Goal: Task Accomplishment & Management: Use online tool/utility

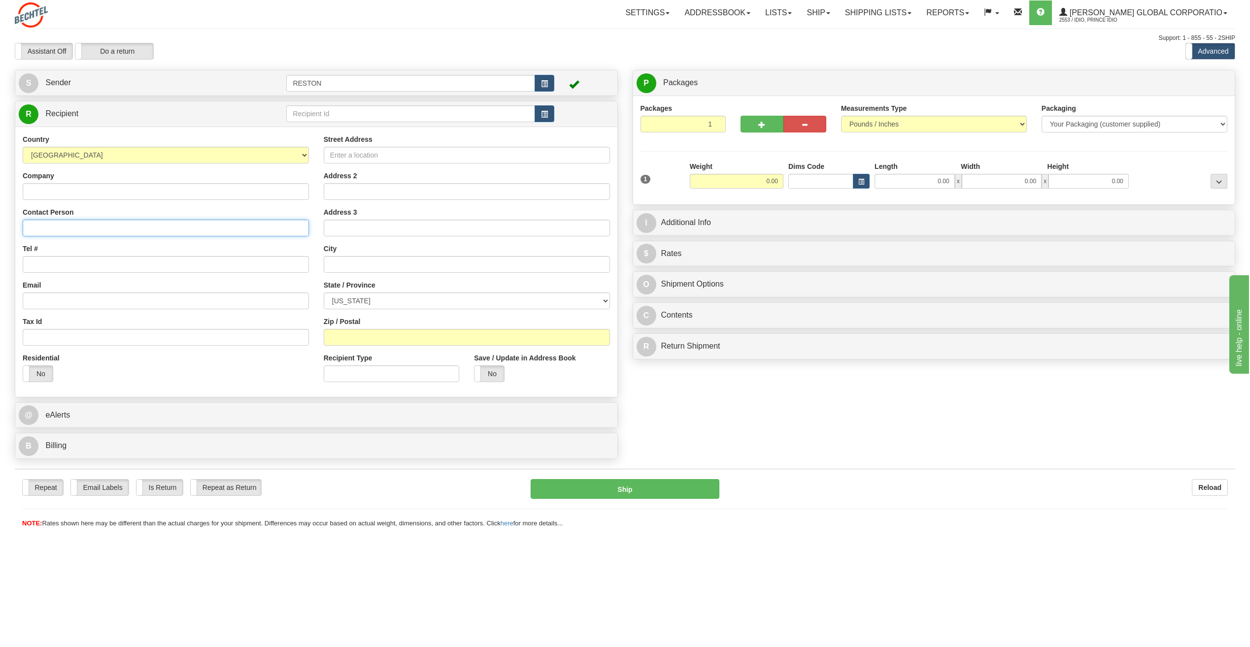
paste input "Almeida, Doug <dalmeid1@bechtel.com>"
drag, startPoint x: 77, startPoint y: 229, endPoint x: 194, endPoint y: 224, distance: 116.3
click at [194, 224] on input "Almeida, Doug <dalmeid1@bechtel.com>" at bounding box center [166, 228] width 286 height 17
click at [57, 229] on input "Almeida, Doug" at bounding box center [166, 228] width 286 height 17
drag, startPoint x: 55, startPoint y: 229, endPoint x: 16, endPoint y: 228, distance: 38.9
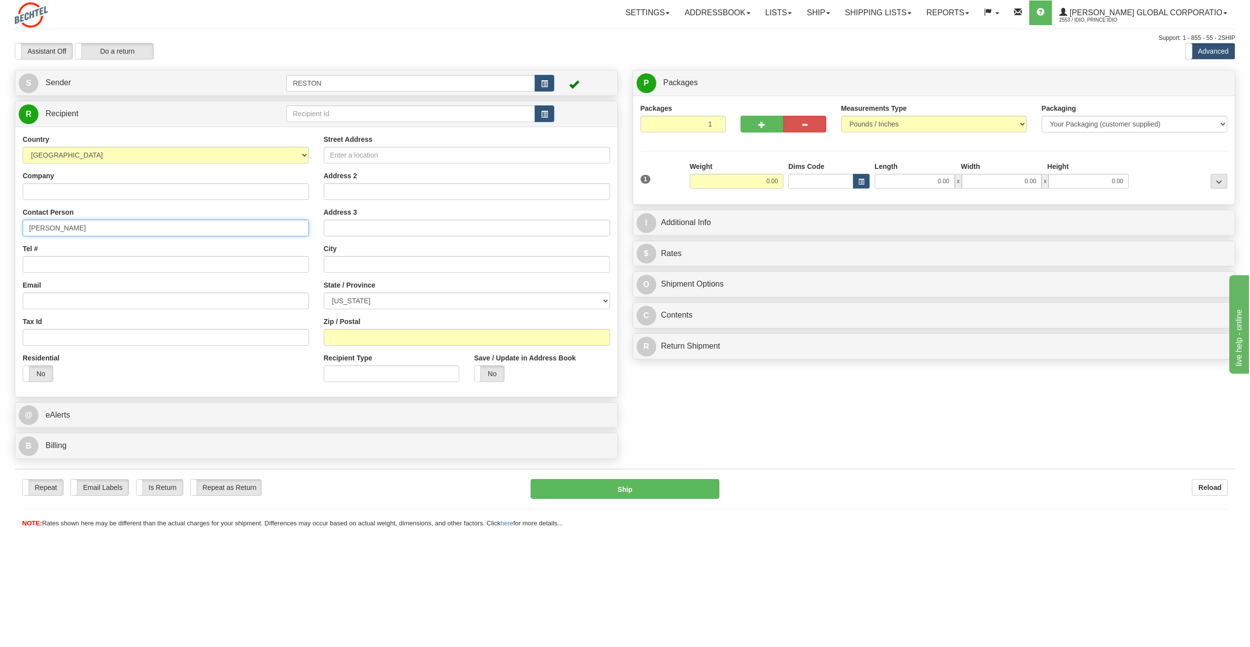
click at [16, 228] on div "Country AFGHANISTAN ALAND ISLANDS ALBANIA ALGERIA AMERICAN SAMOA ANDORRA ANGOLA…" at bounding box center [165, 261] width 301 height 255
click at [70, 234] on input "Doug" at bounding box center [166, 228] width 286 height 17
paste input "Almeida"
type input "Doug Almeida"
click at [47, 264] on input "Tel #" at bounding box center [166, 264] width 286 height 17
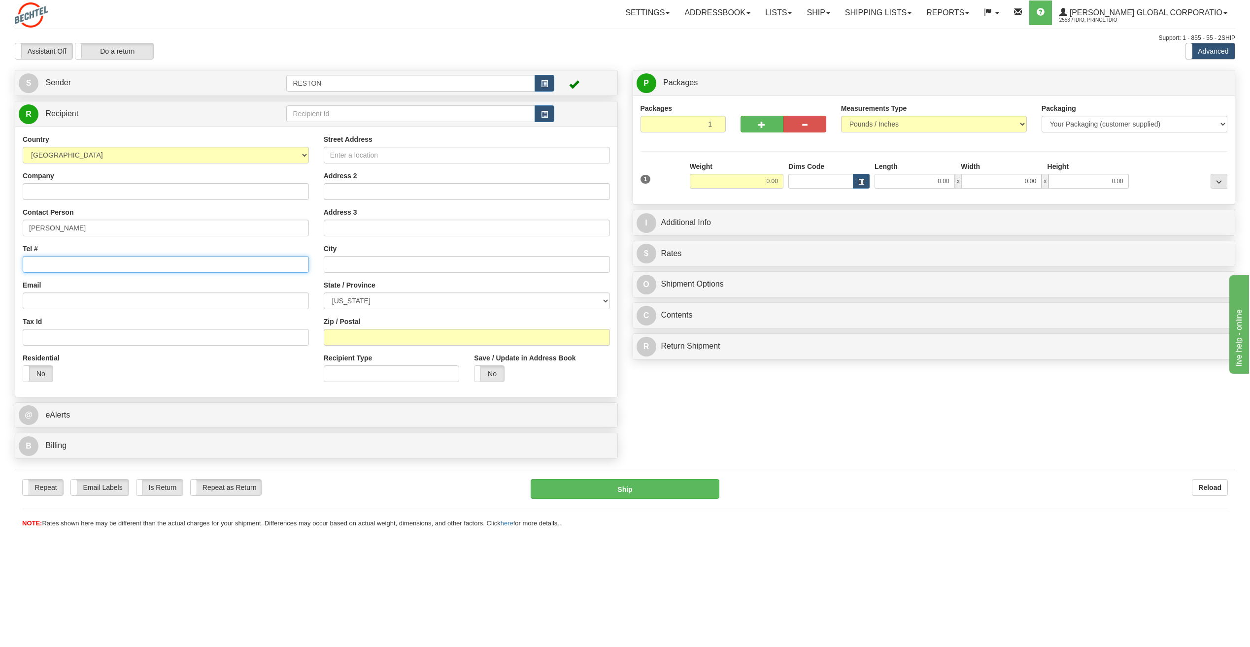
click at [66, 266] on input "Tel #" at bounding box center [166, 264] width 286 height 17
paste input "2403440390"
type input "2403440390"
click at [77, 300] on input "Email" at bounding box center [166, 301] width 286 height 17
paste input "dalmeid1@bechtel.com"
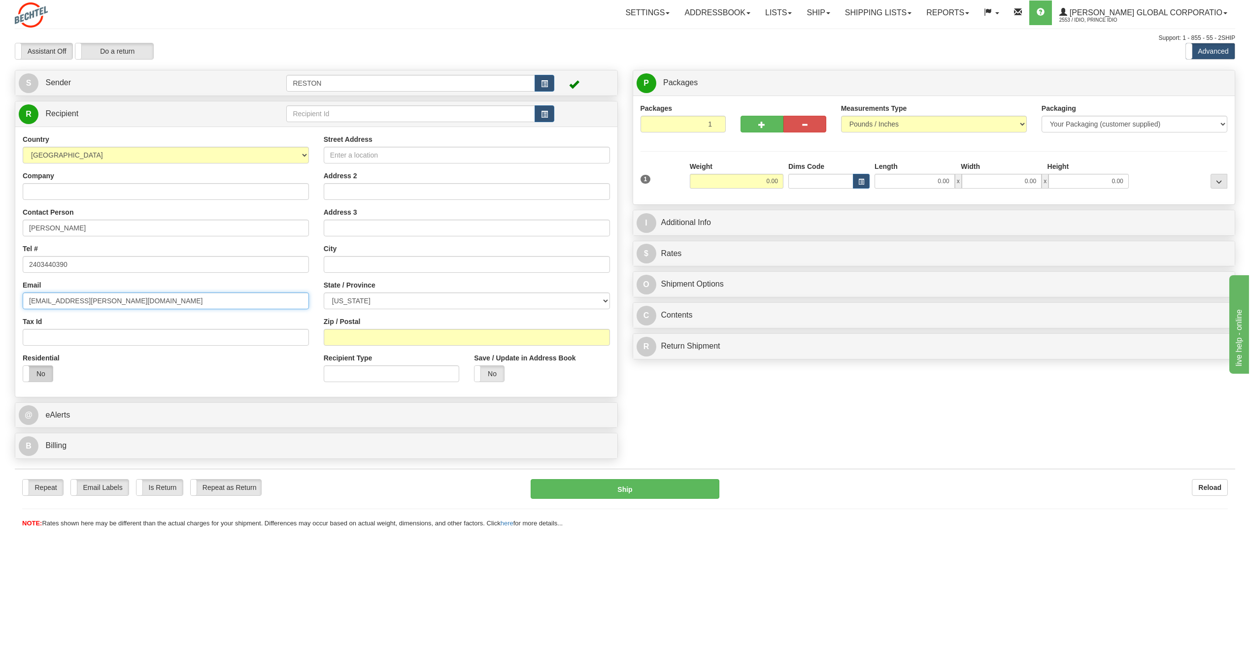
type input "dalmeid1@bechtel.com"
click at [39, 372] on label "No" at bounding box center [38, 374] width 30 height 16
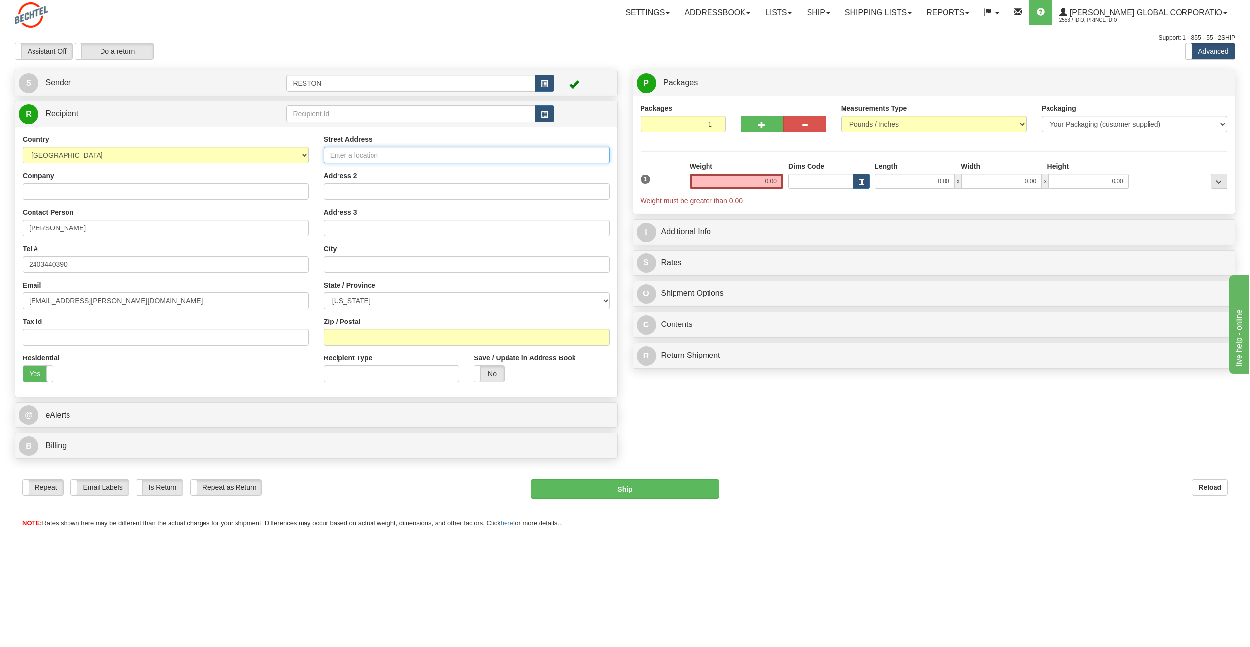
paste input "4871 McLauren Ct"
type input "4871 McLauren Ct"
click at [363, 189] on input "Address 2" at bounding box center [467, 191] width 286 height 17
paste input "Frederick"
type input "Frederick"
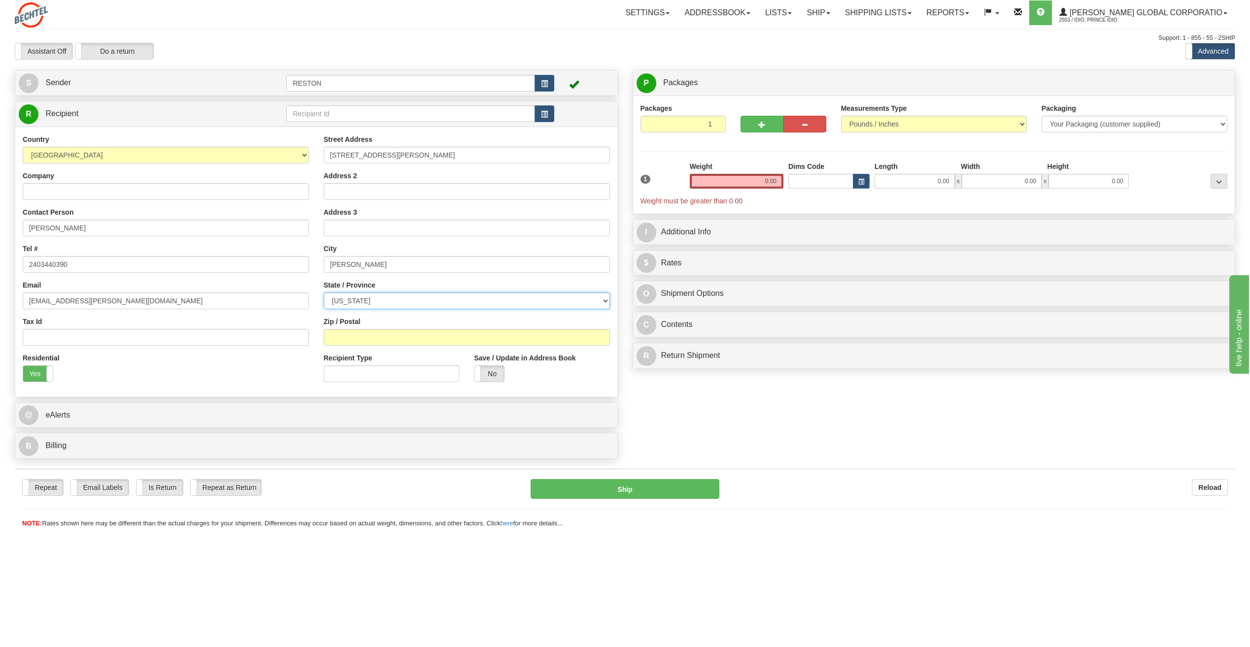
click at [400, 300] on select "ALABAMA ALASKA ARIZONA ARKANSAS Armed Forces America Armed Forces Europe Armed …" at bounding box center [467, 301] width 286 height 17
select select "MD"
click at [324, 293] on select "ALABAMA ALASKA ARIZONA ARKANSAS Armed Forces America Armed Forces Europe Armed …" at bounding box center [467, 301] width 286 height 17
click at [371, 342] on input "Zip / Postal" at bounding box center [467, 337] width 286 height 17
paste input "21703"
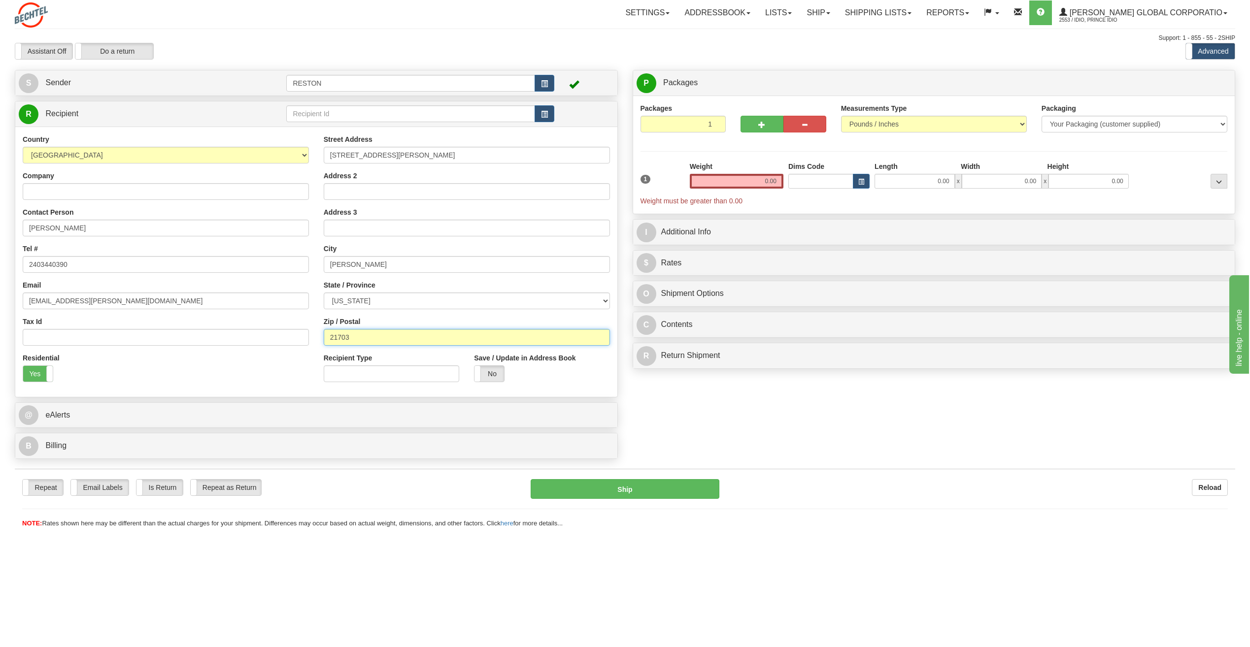
type input "21703"
drag, startPoint x: 240, startPoint y: 378, endPoint x: 370, endPoint y: 369, distance: 130.3
click at [240, 378] on div "Residential Yes No" at bounding box center [165, 371] width 301 height 36
click at [755, 182] on input "0.00" at bounding box center [737, 181] width 94 height 15
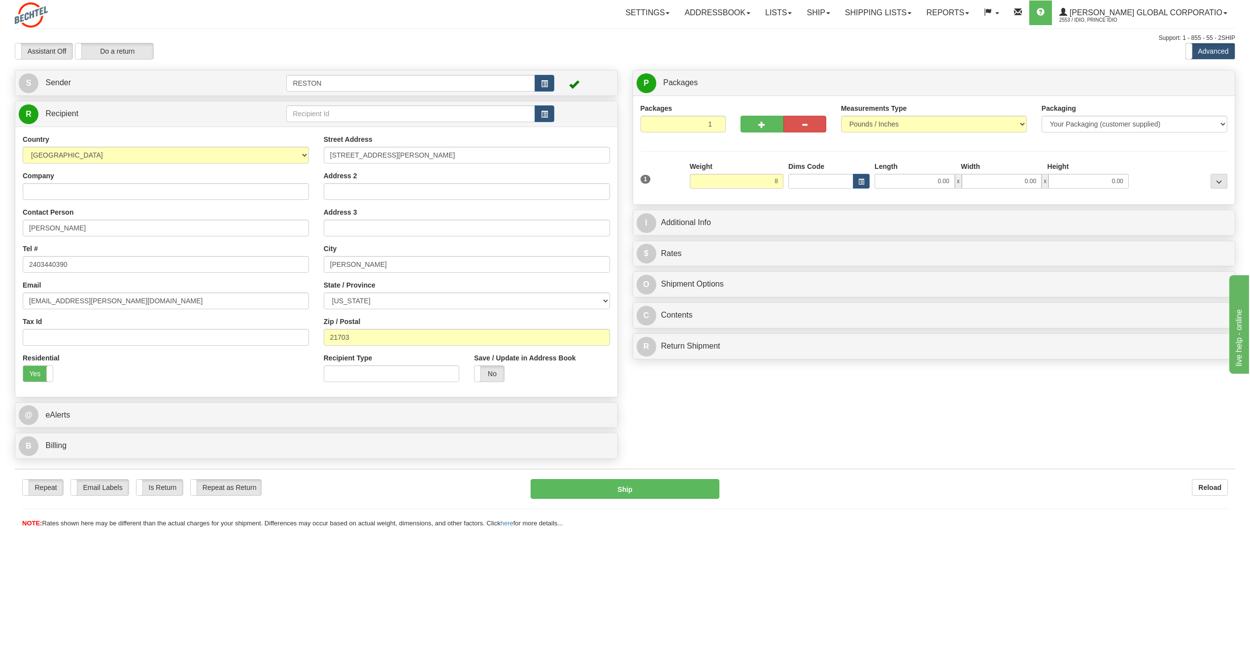
type input "8.00"
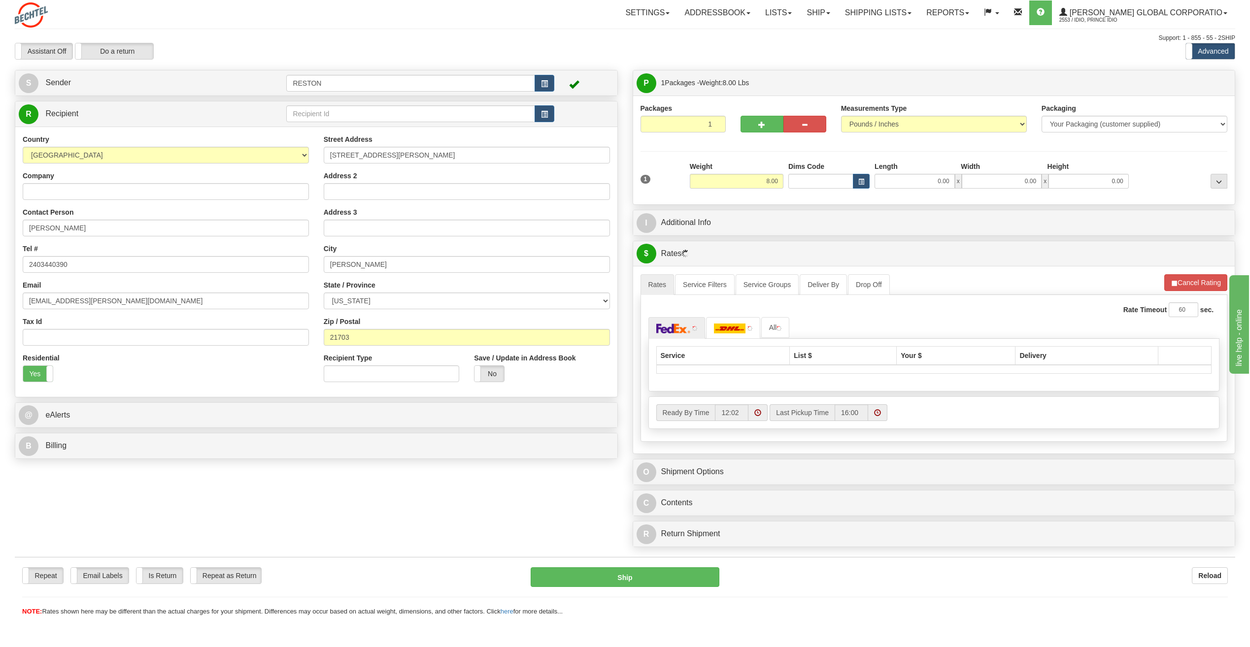
click at [754, 51] on div "Assistant On Assistant Off Do a return Do a return Previous Next Standard Advan…" at bounding box center [624, 51] width 1235 height 17
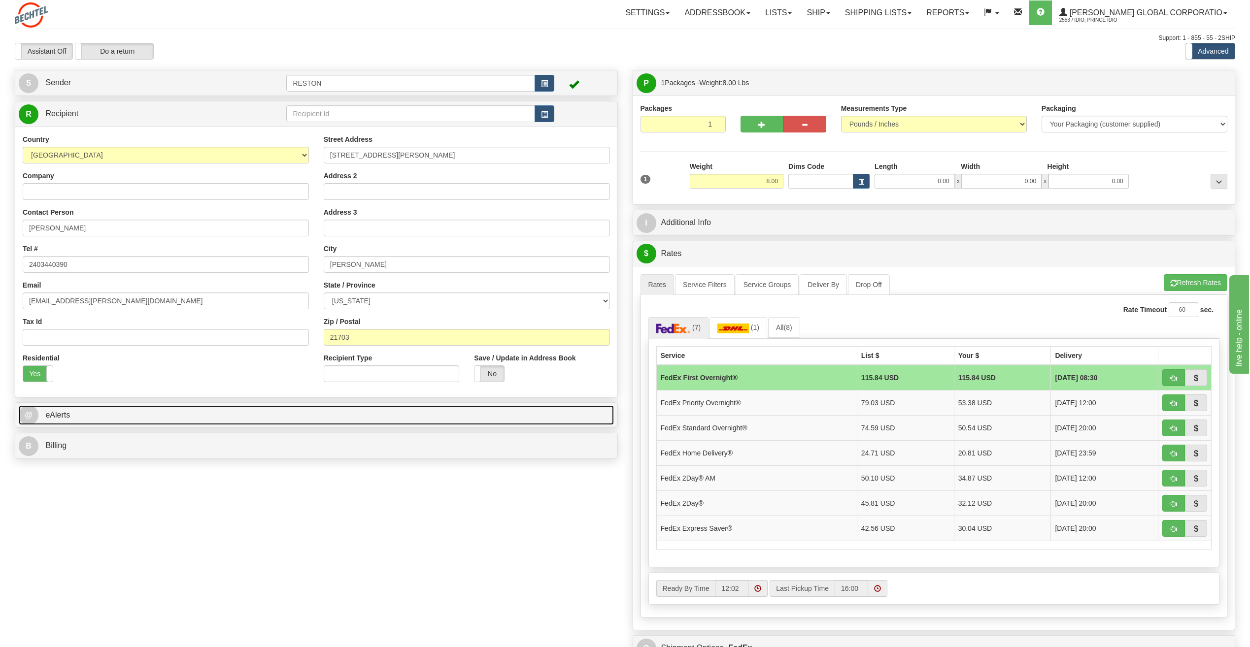
click at [192, 423] on link "@ eAlerts" at bounding box center [316, 415] width 595 height 20
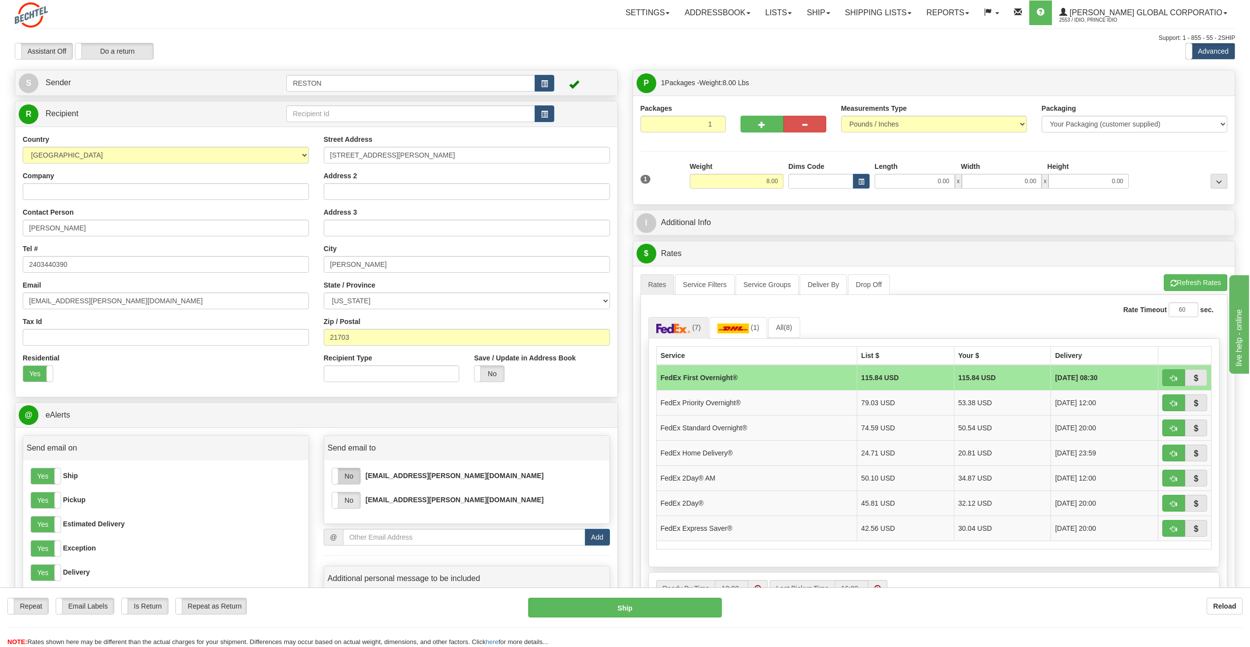
click at [357, 480] on label "No" at bounding box center [346, 476] width 28 height 16
click at [354, 499] on label "No" at bounding box center [346, 501] width 28 height 16
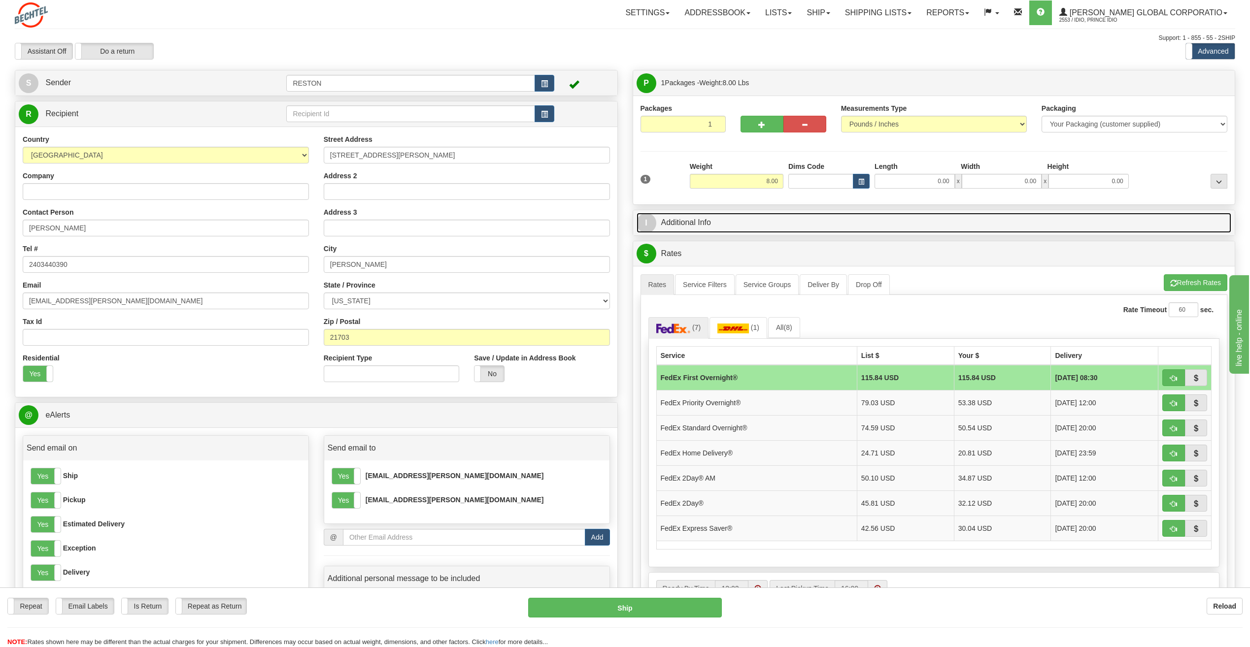
click at [684, 219] on link "I Additional Info" at bounding box center [933, 223] width 595 height 20
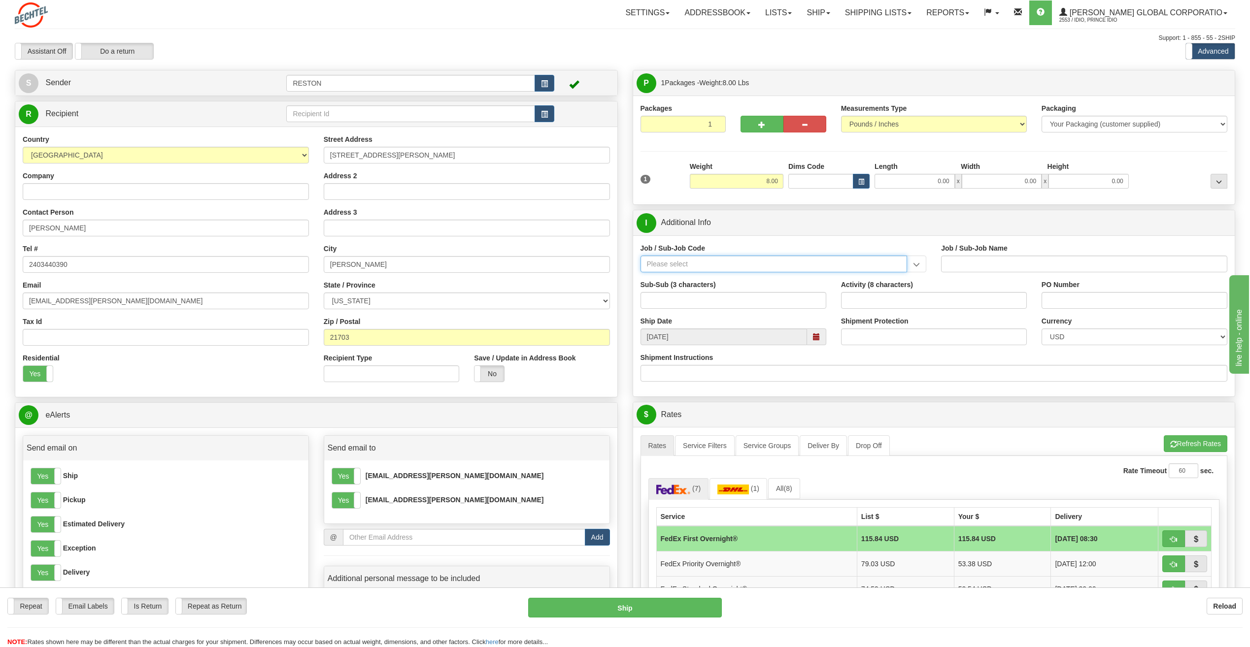
paste input "55645300"
click at [700, 265] on input "55645300" at bounding box center [773, 264] width 267 height 17
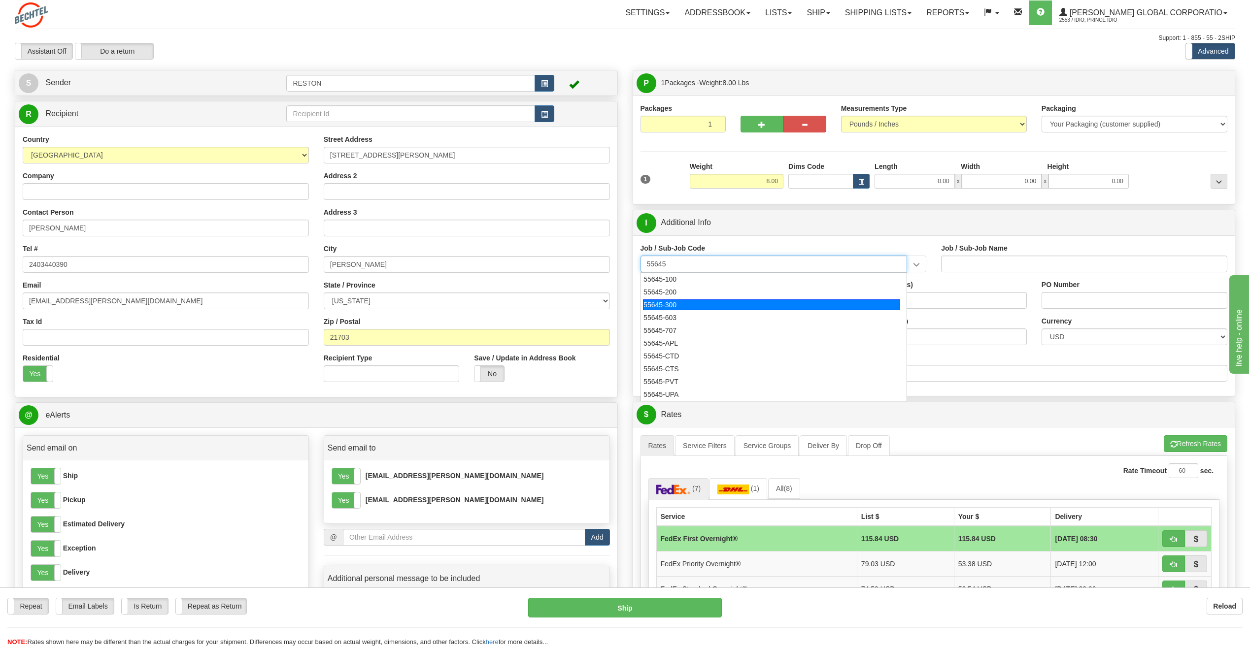
click at [669, 306] on div "55645-300" at bounding box center [771, 304] width 257 height 11
type input "55645-300"
type input "CORPORATE CONSTRUCTION SRVCS - PRODUCTIVITY"
type input "55645-300"
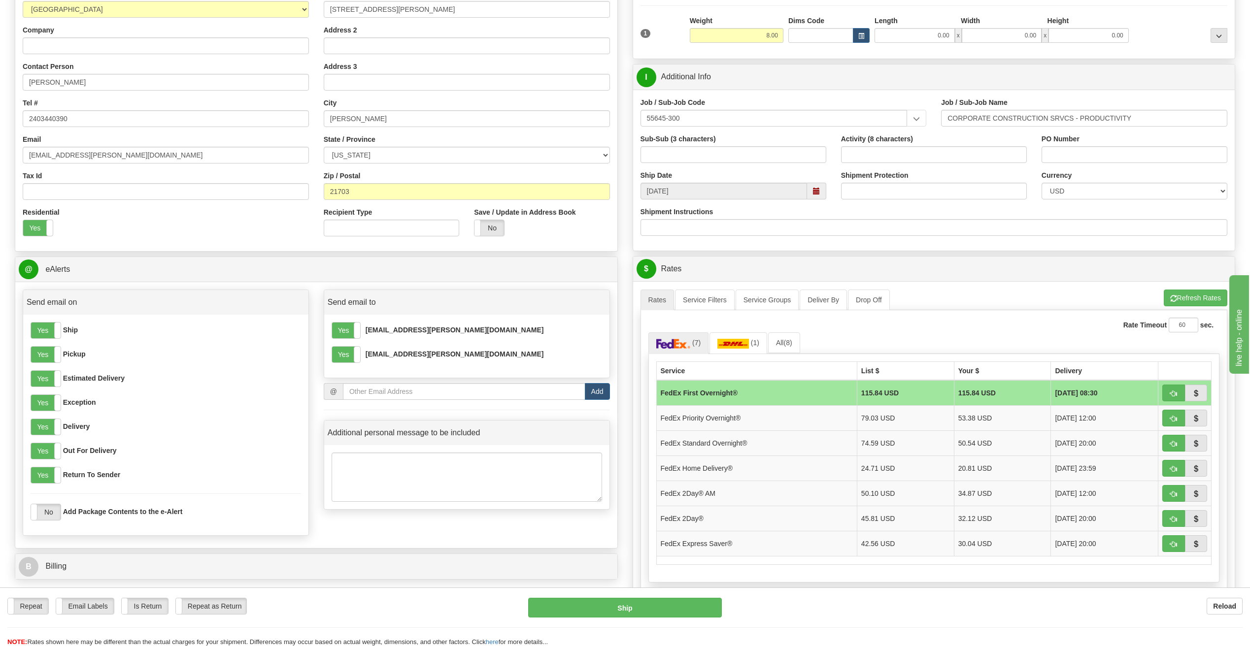
scroll to position [148, 0]
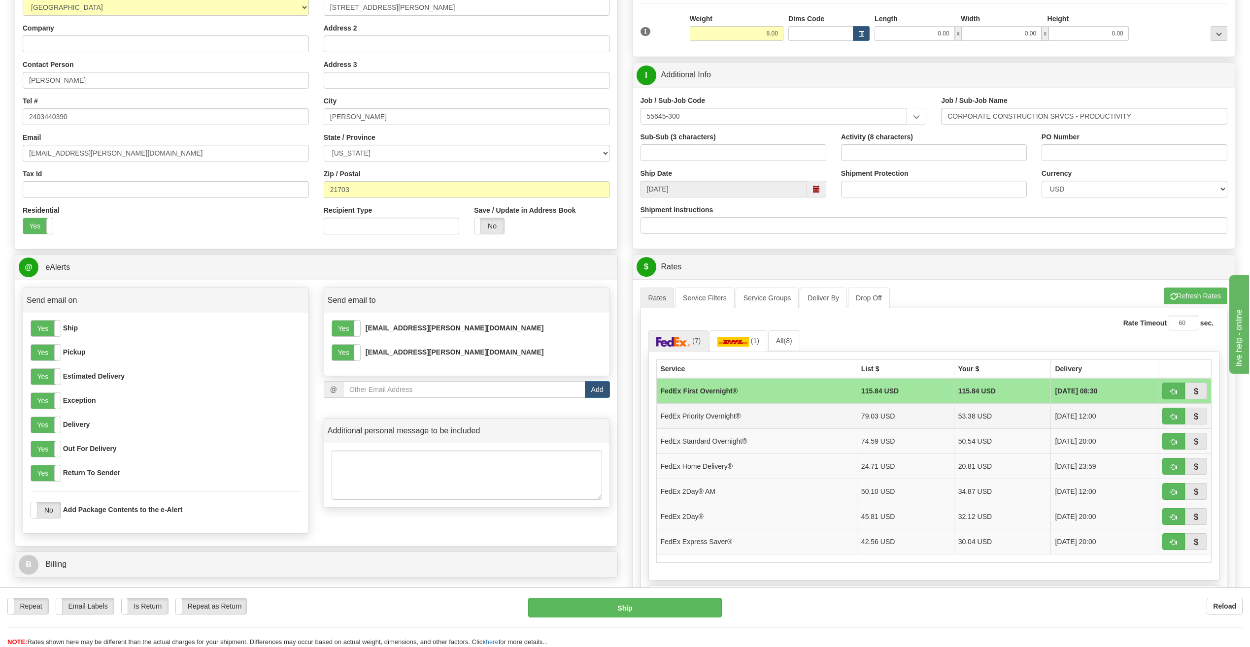
click at [740, 421] on td "FedEx Priority Overnight®" at bounding box center [756, 415] width 200 height 25
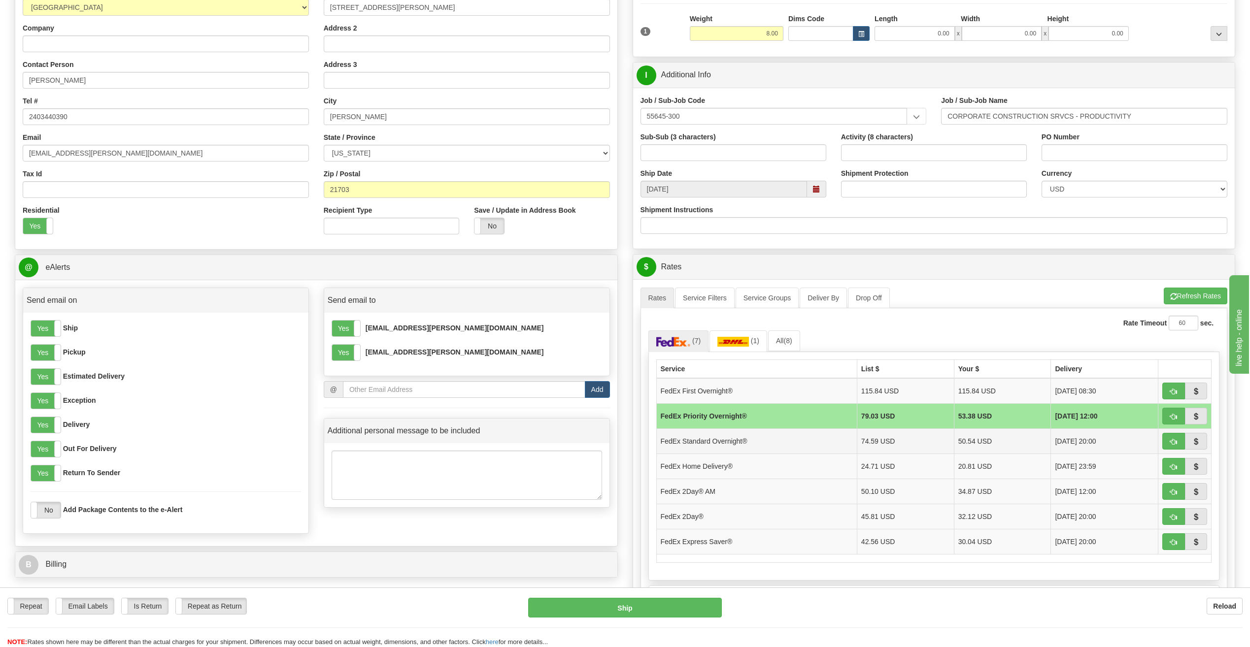
click at [775, 442] on td "FedEx Standard Overnight®" at bounding box center [756, 440] width 200 height 25
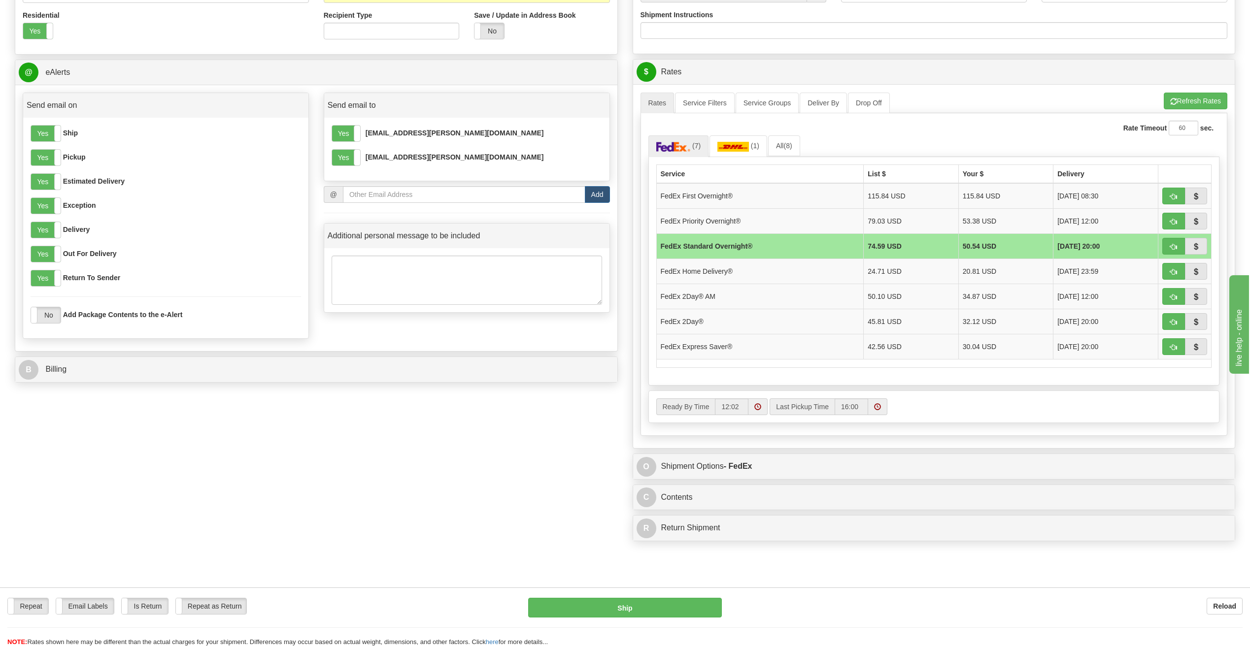
scroll to position [345, 0]
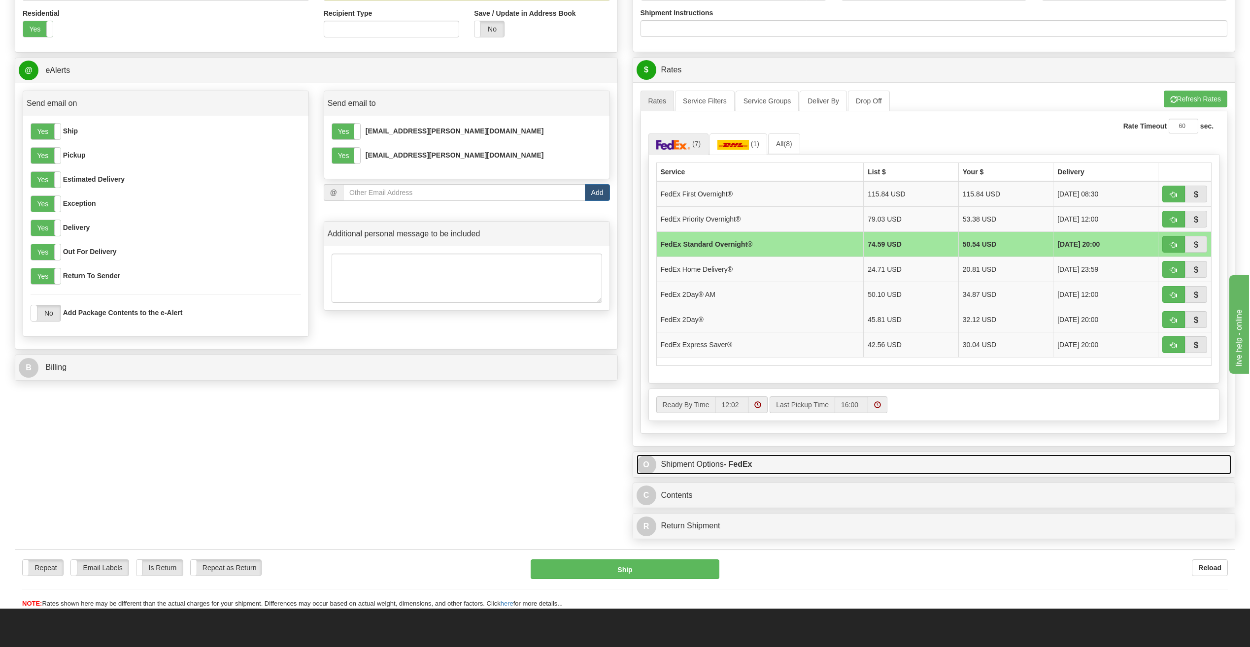
click at [808, 468] on link "O Shipment Options - FedEx" at bounding box center [933, 465] width 595 height 20
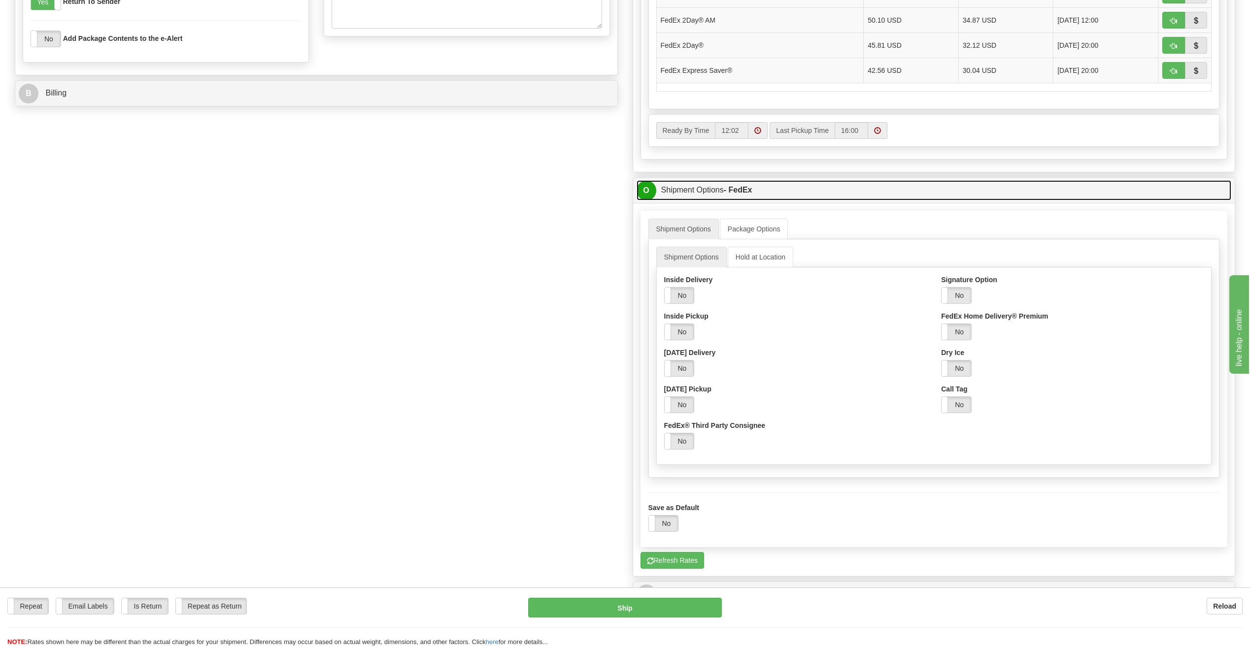
scroll to position [640, 0]
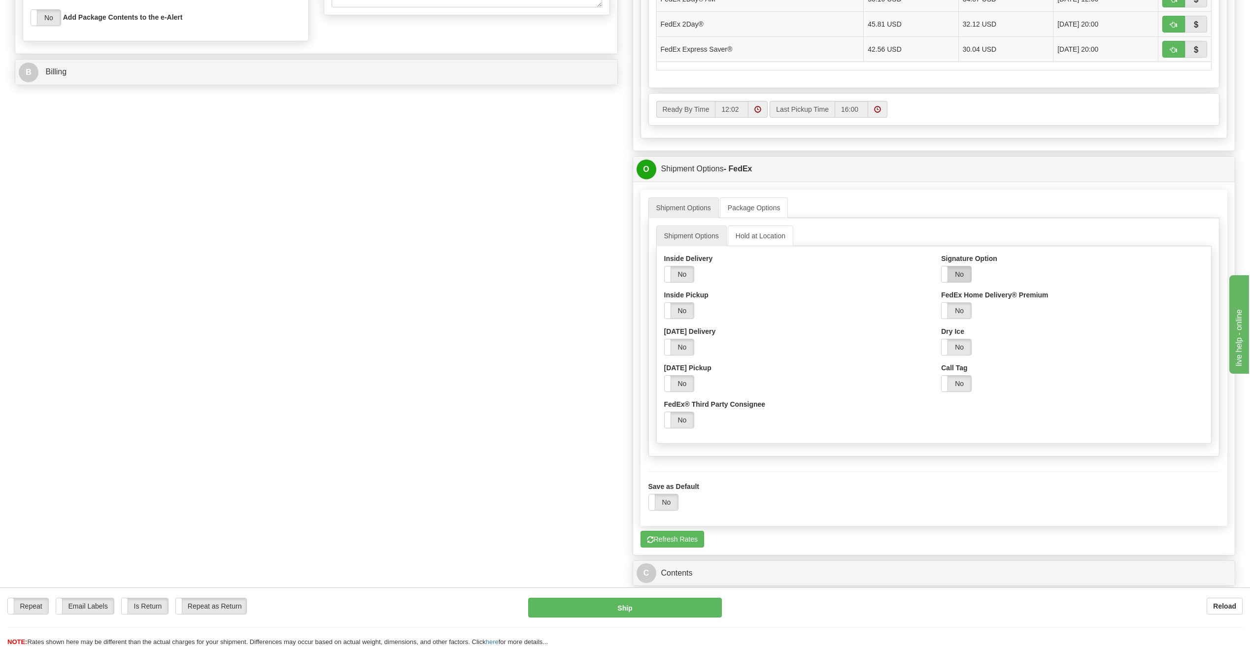
click at [961, 280] on label "No" at bounding box center [956, 274] width 30 height 16
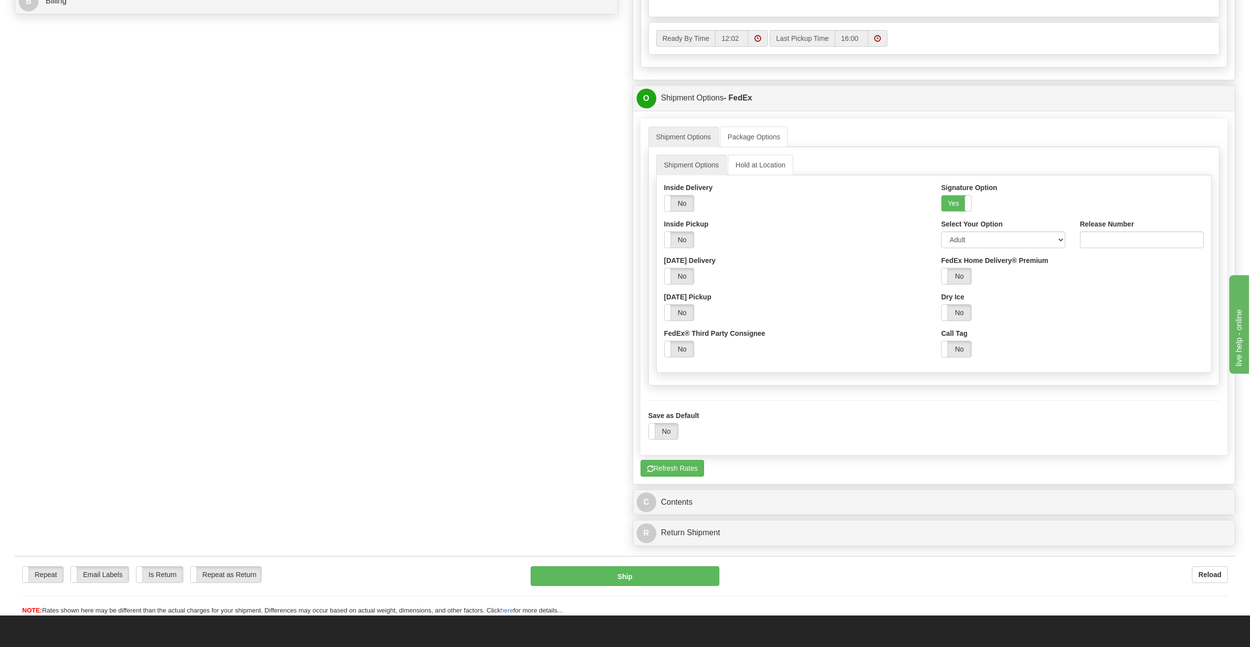
scroll to position [739, 0]
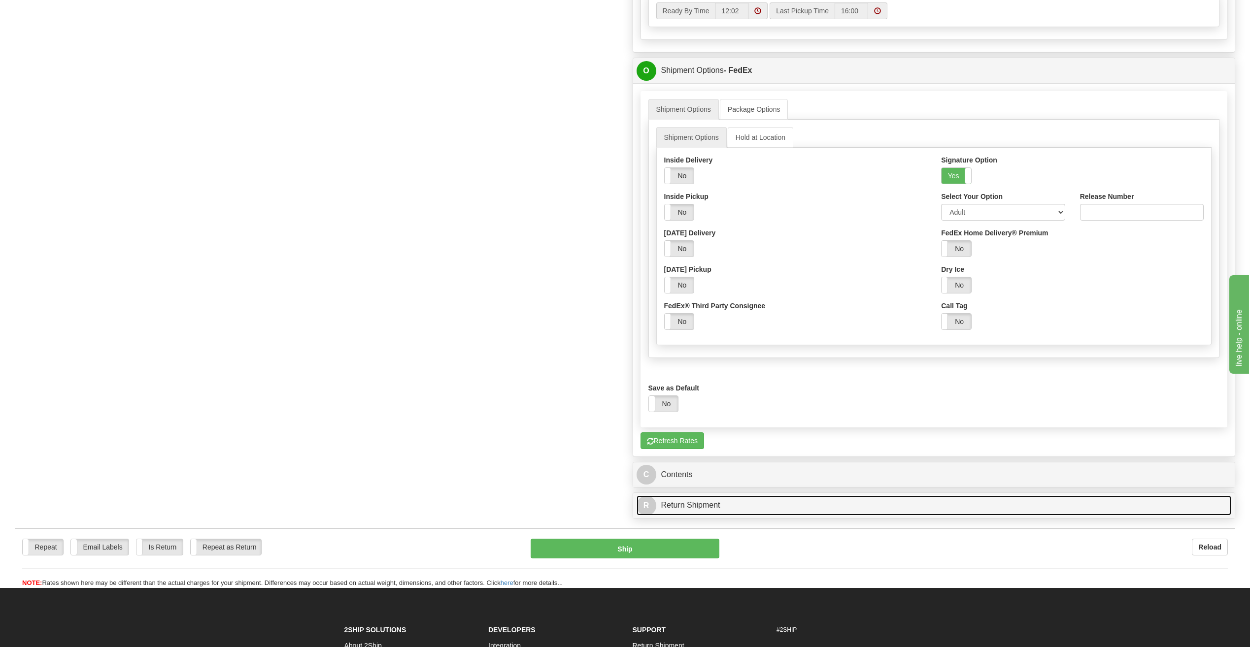
click at [693, 502] on link "R Return Shipment" at bounding box center [933, 505] width 595 height 20
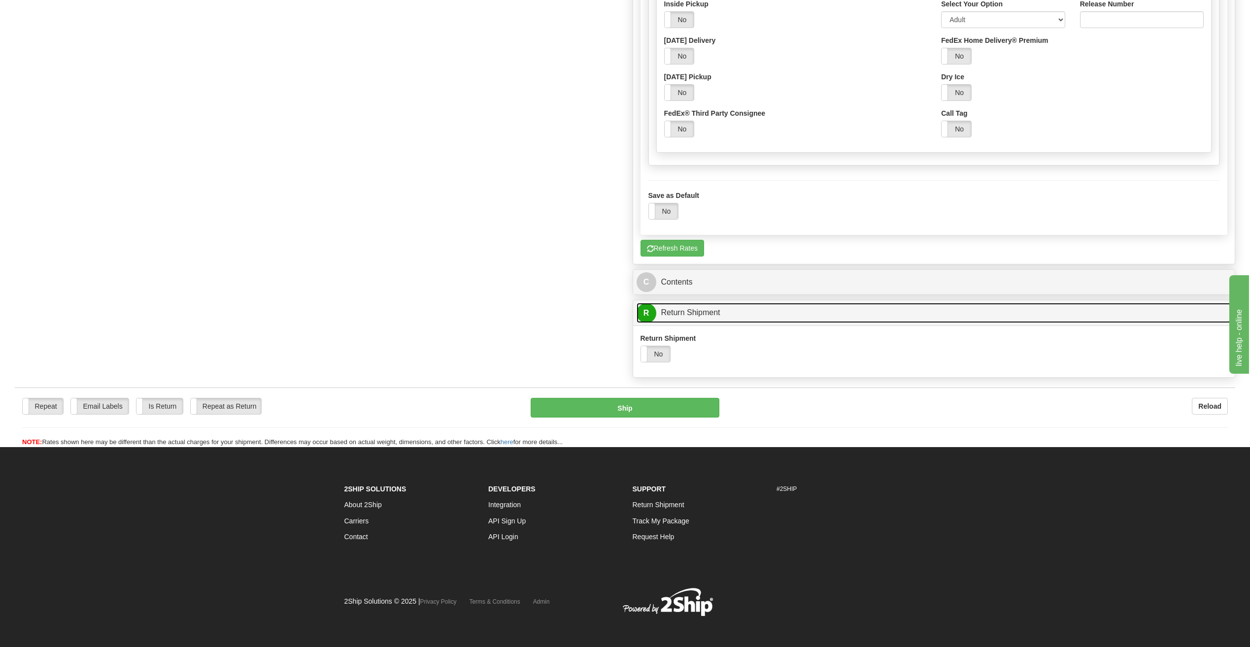
scroll to position [936, 0]
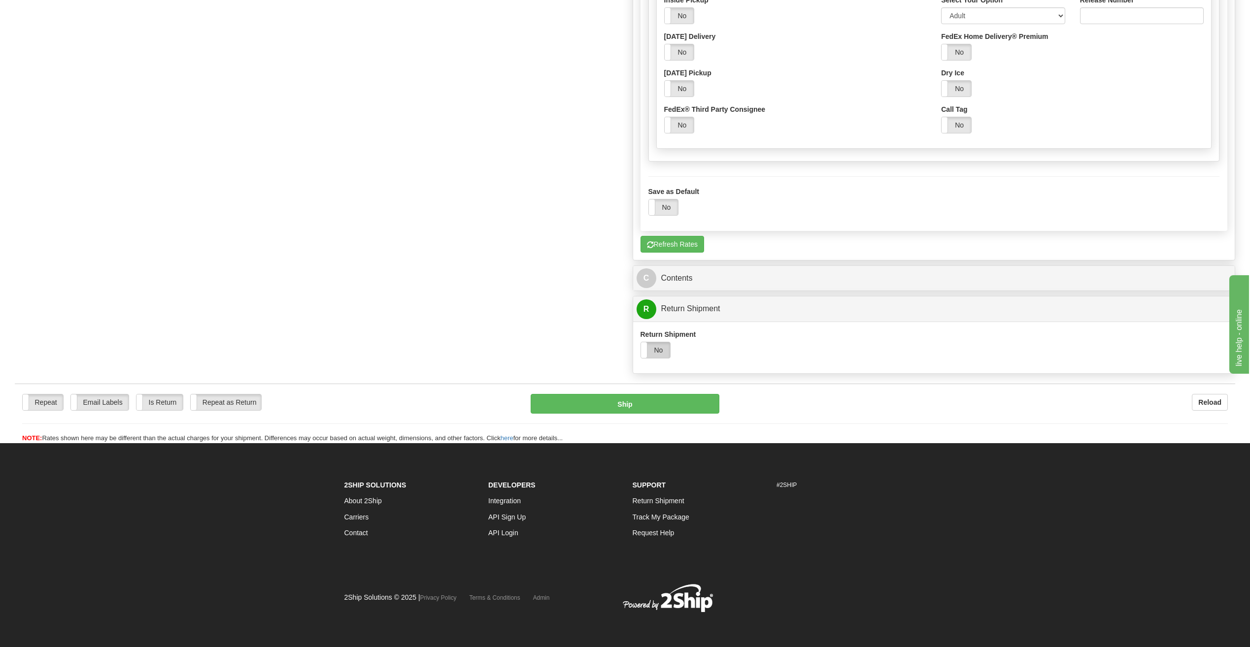
click at [659, 346] on label "No" at bounding box center [656, 350] width 30 height 16
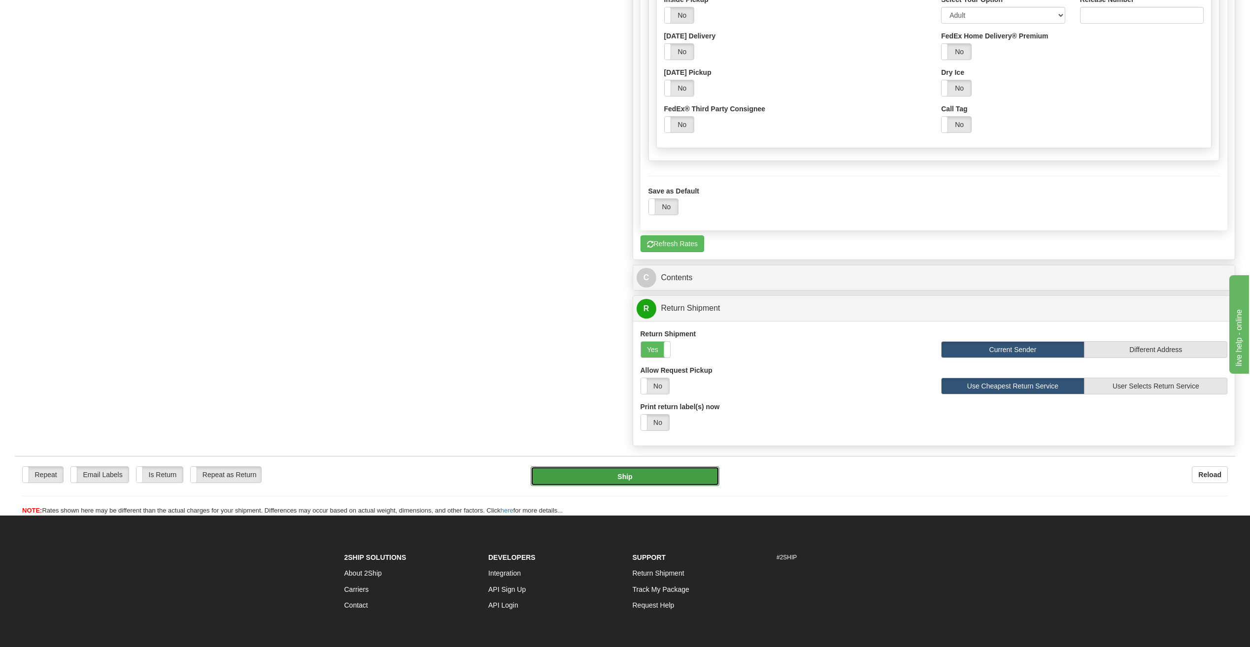
click at [692, 479] on button "Ship" at bounding box center [624, 476] width 189 height 20
type input "05"
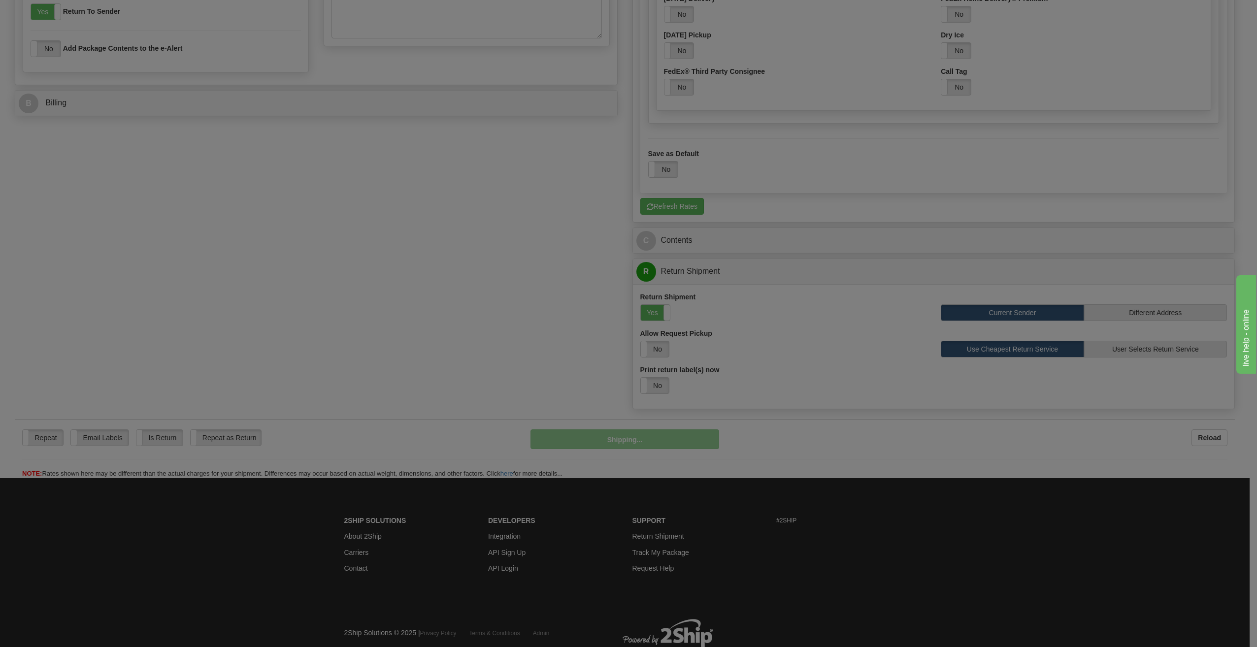
scroll to position [572, 0]
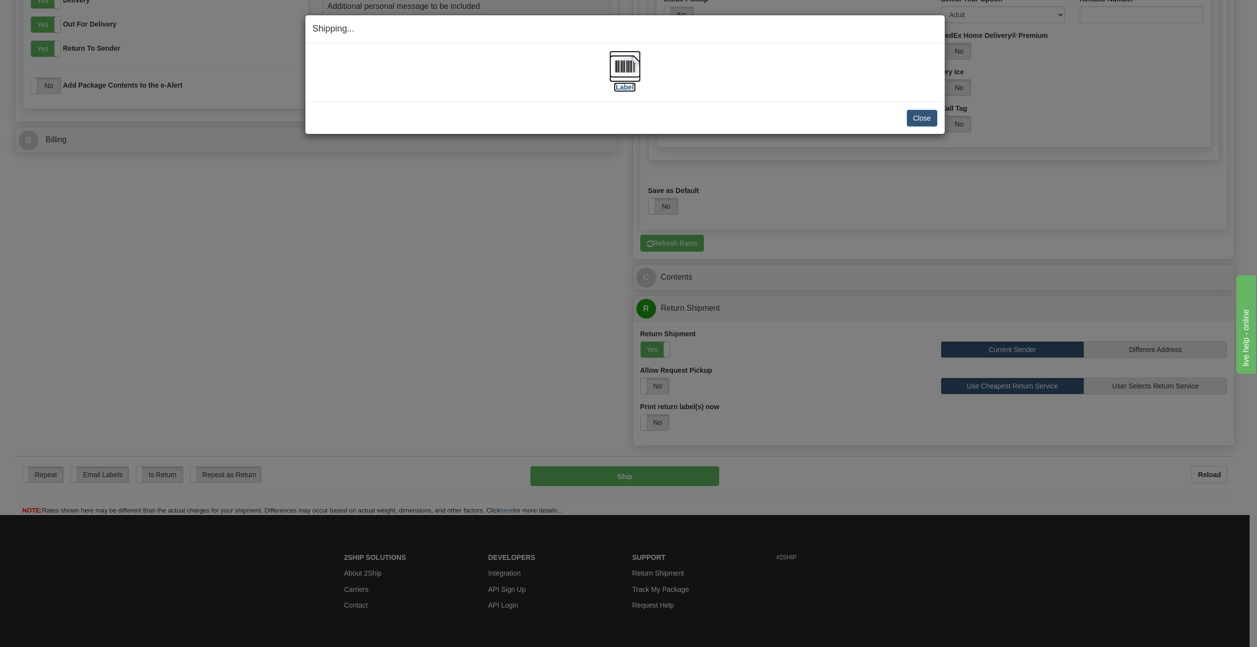
click at [627, 90] on label "[Label]" at bounding box center [625, 87] width 23 height 10
